Goal: Task Accomplishment & Management: Manage account settings

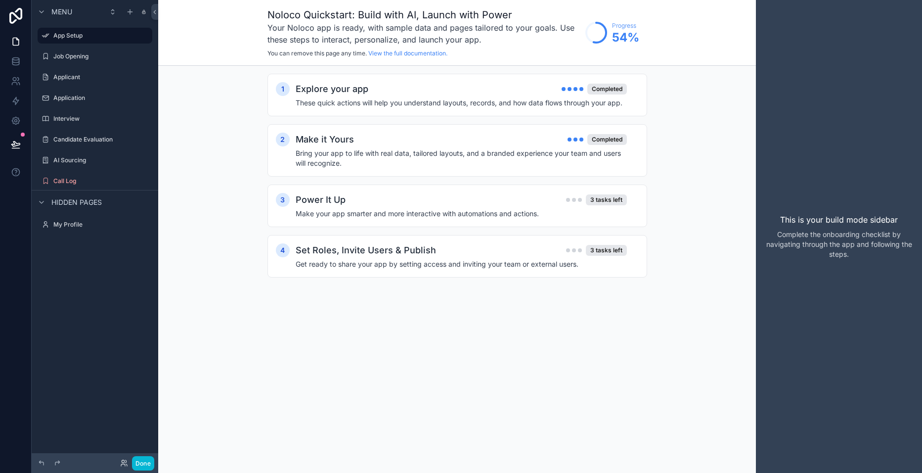
click at [75, 59] on label "Job Opening" at bounding box center [101, 56] width 97 height 8
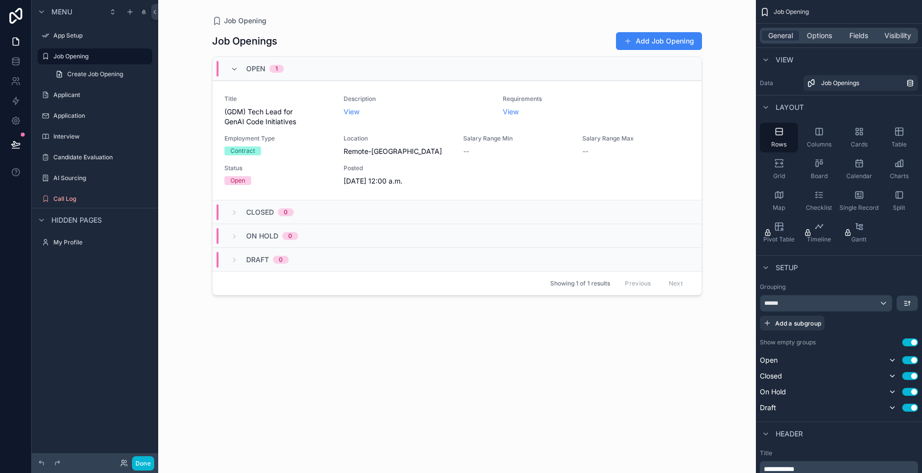
click at [61, 35] on label "App Setup" at bounding box center [101, 36] width 97 height 8
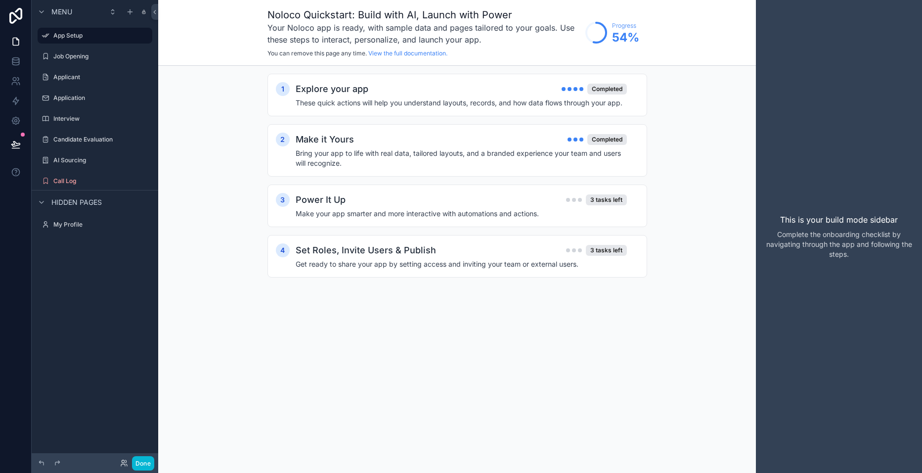
click at [523, 92] on div "Explore your app Completed" at bounding box center [461, 89] width 331 height 14
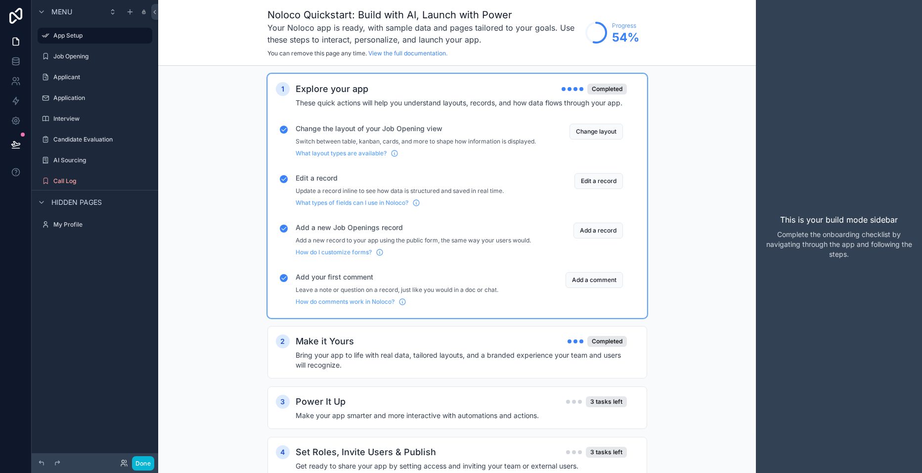
click at [81, 54] on label "Job Opening" at bounding box center [101, 56] width 97 height 8
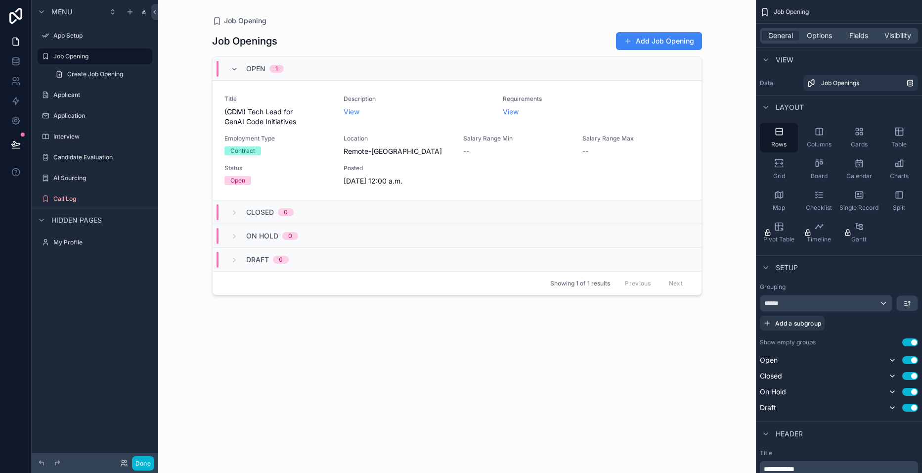
click at [44, 8] on icon "scrollable content" at bounding box center [42, 12] width 8 height 8
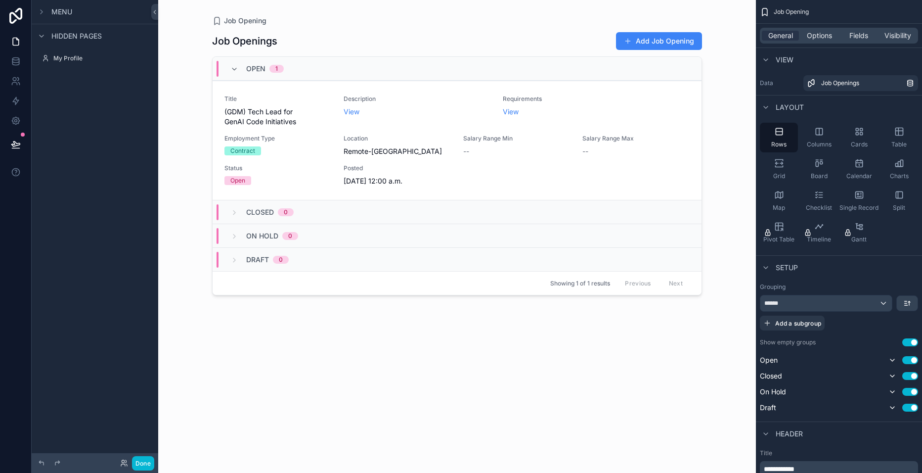
click at [45, 36] on icon "scrollable content" at bounding box center [42, 36] width 8 height 8
click at [16, 142] on icon at bounding box center [16, 144] width 10 height 10
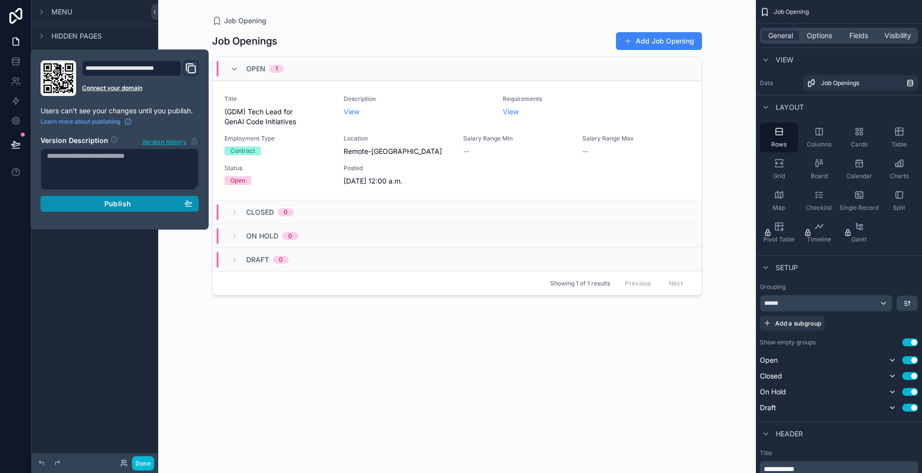
click at [108, 204] on span "Publish" at bounding box center [117, 203] width 27 height 9
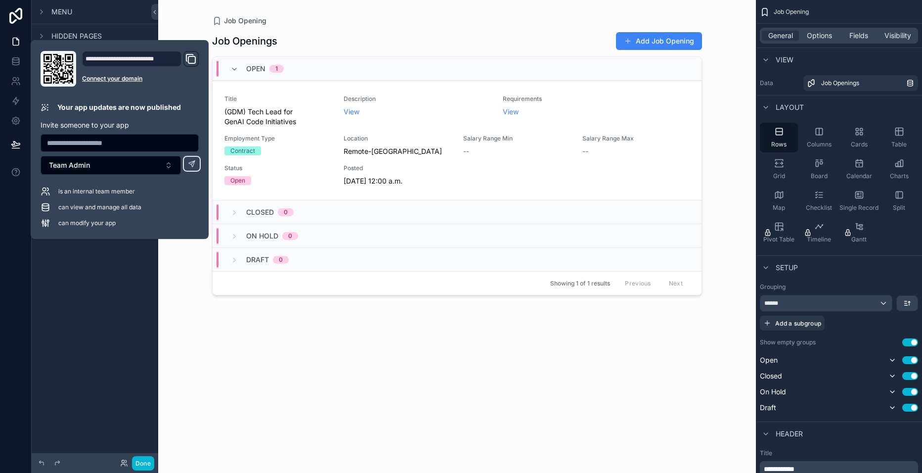
click at [190, 58] on icon "Domain and Custom Link" at bounding box center [191, 59] width 12 height 12
click at [150, 58] on div "**********" at bounding box center [131, 59] width 99 height 16
click at [106, 59] on div "**********" at bounding box center [131, 59] width 99 height 16
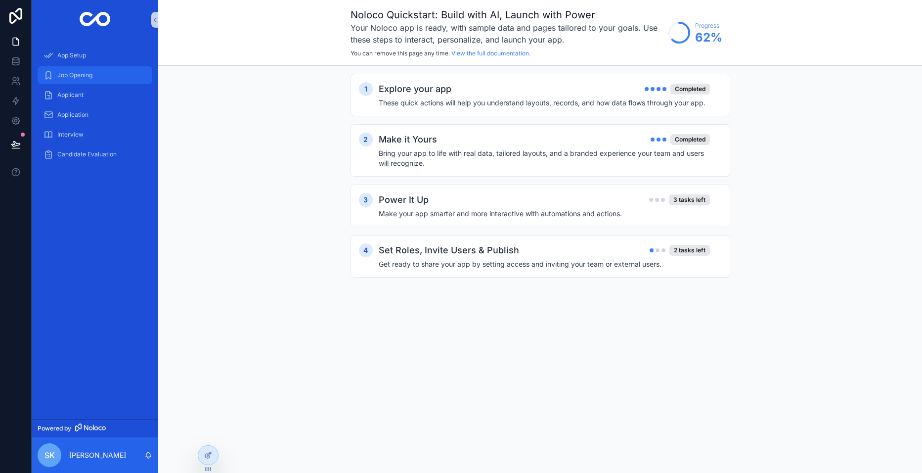
click at [92, 76] on span "Job Opening" at bounding box center [74, 75] width 35 height 8
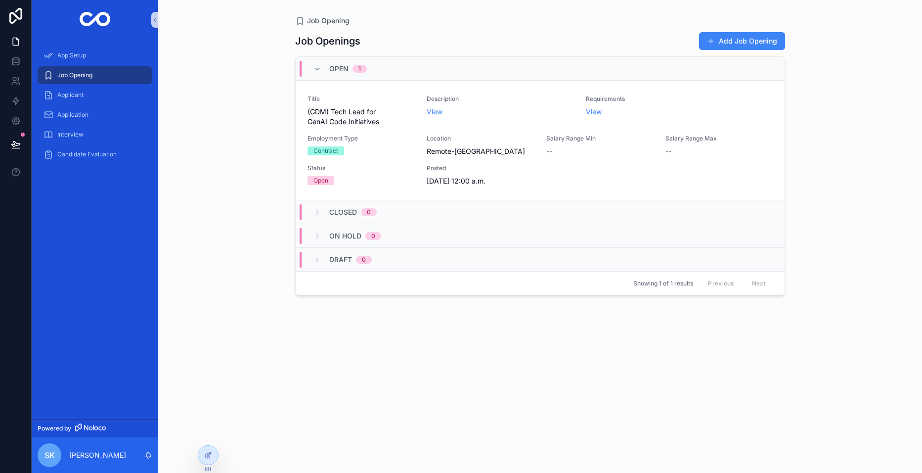
click at [353, 112] on span "(GDM) Tech Lead for GenAI Code Initiatives" at bounding box center [361, 117] width 107 height 20
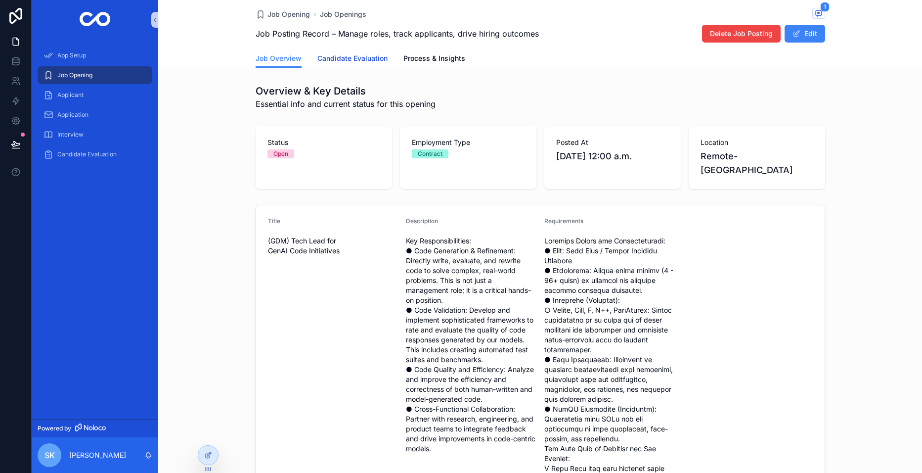
click at [355, 57] on span "Candidate Evaluation" at bounding box center [352, 58] width 70 height 10
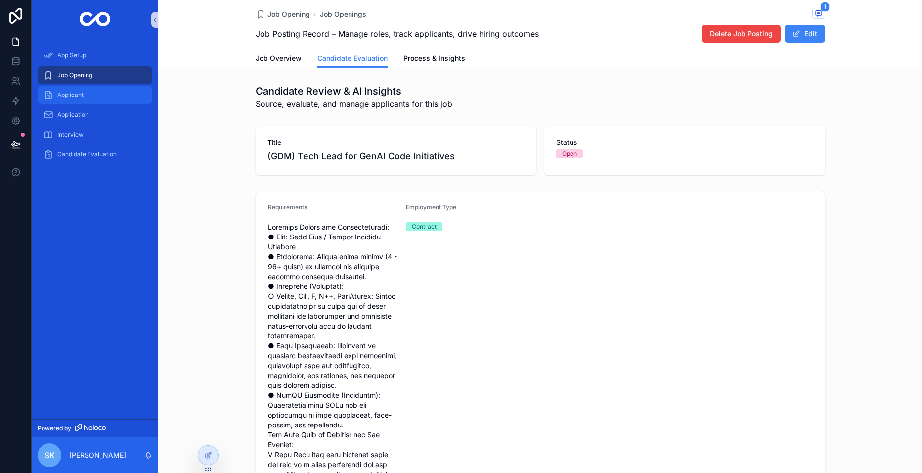
click at [81, 92] on span "Applicant" at bounding box center [70, 95] width 26 height 8
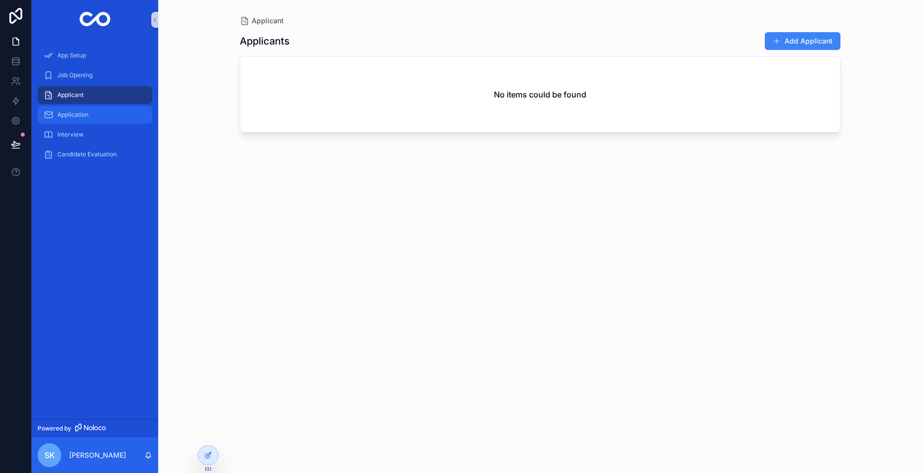
click at [63, 117] on span "Application" at bounding box center [72, 115] width 31 height 8
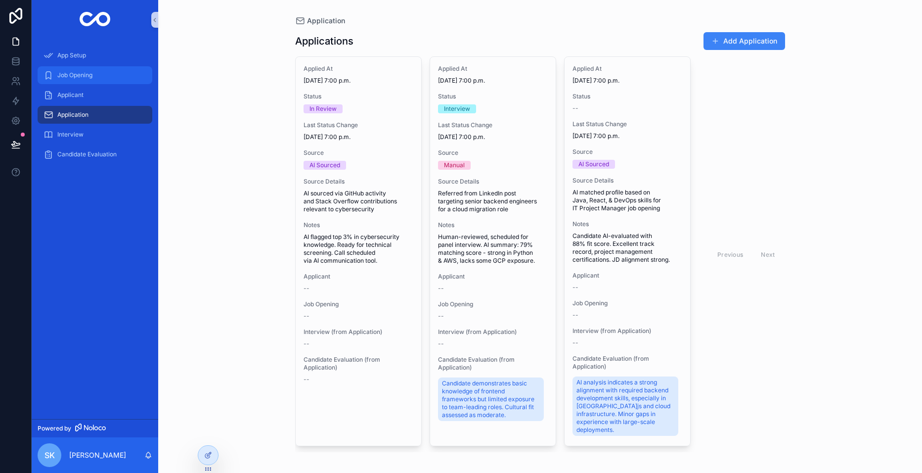
click at [75, 73] on span "Job Opening" at bounding box center [74, 75] width 35 height 8
